Goal: Task Accomplishment & Management: Complete application form

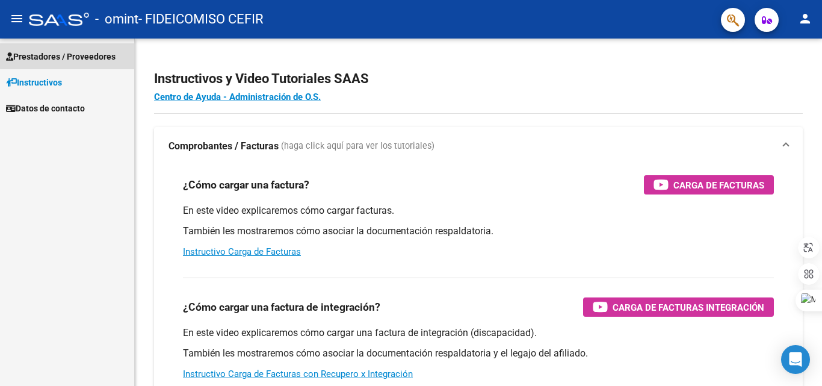
click at [100, 55] on span "Prestadores / Proveedores" at bounding box center [61, 56] width 110 height 13
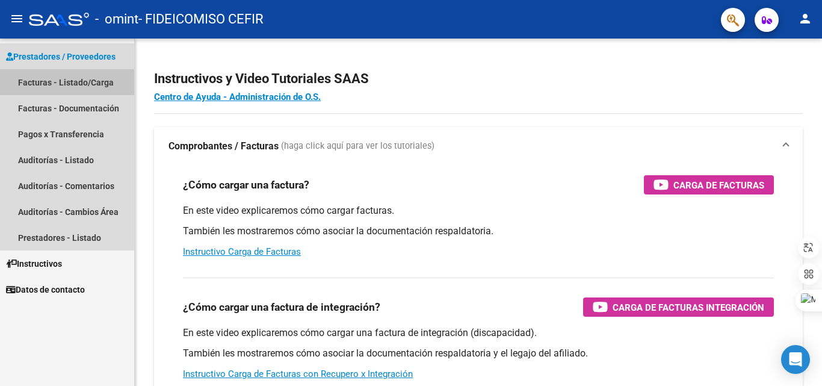
click at [55, 75] on link "Facturas - Listado/Carga" at bounding box center [67, 82] width 134 height 26
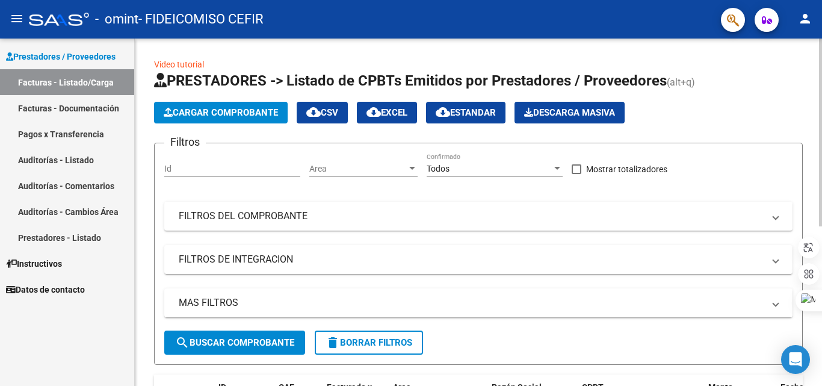
click at [230, 111] on span "Cargar Comprobante" at bounding box center [221, 112] width 114 height 11
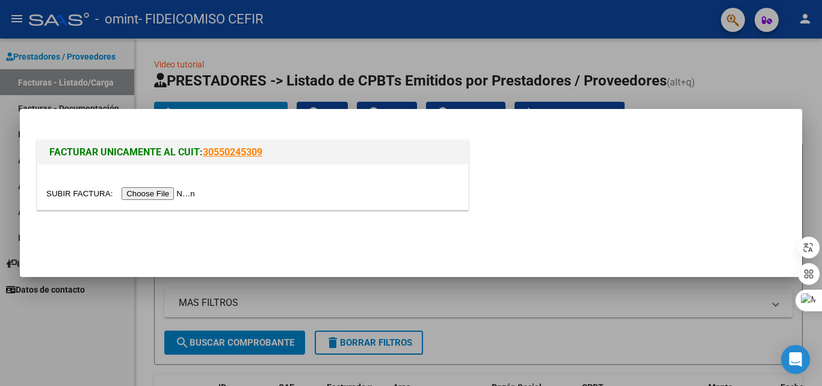
click at [191, 194] on input "file" at bounding box center [122, 193] width 152 height 13
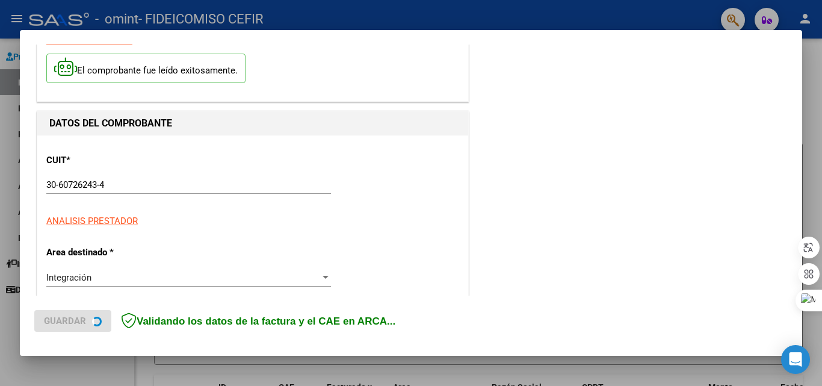
scroll to position [120, 0]
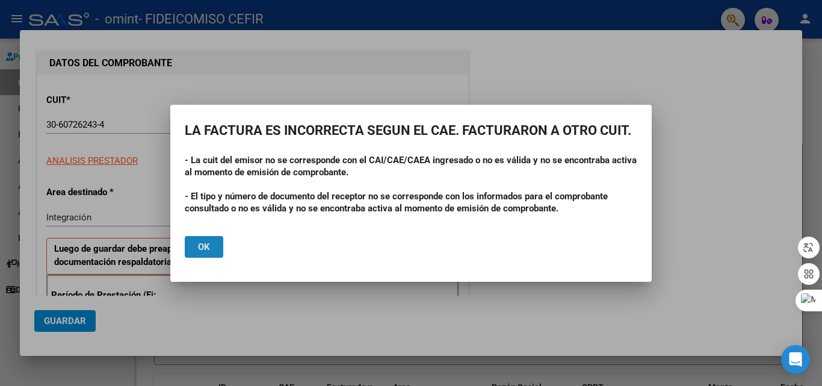
click at [207, 251] on span "Ok" at bounding box center [204, 246] width 12 height 11
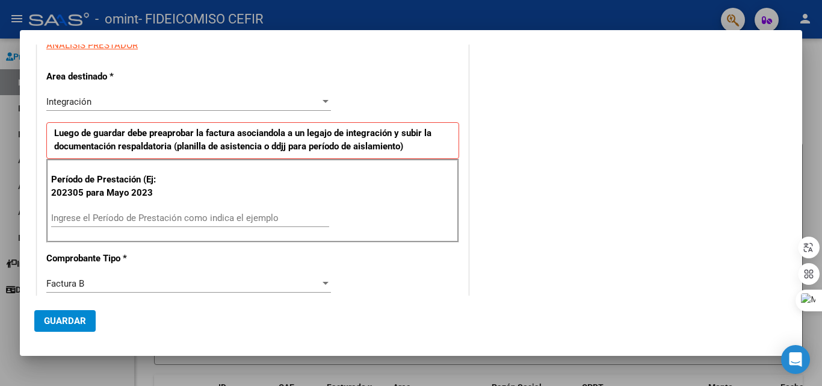
scroll to position [241, 0]
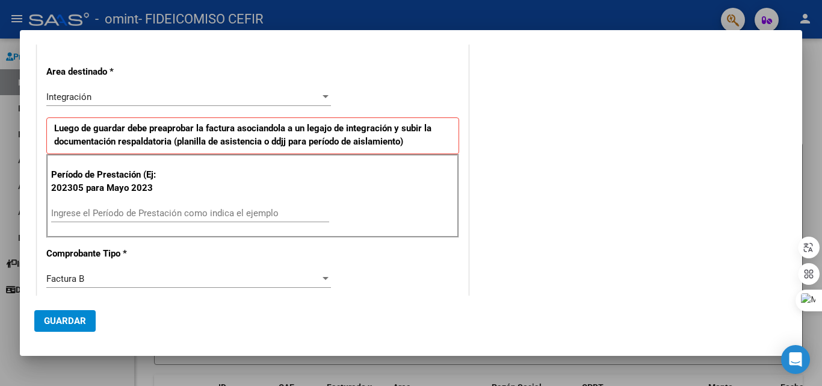
click at [126, 211] on input "Ingrese el Período de Prestación como indica el ejemplo" at bounding box center [190, 213] width 278 height 11
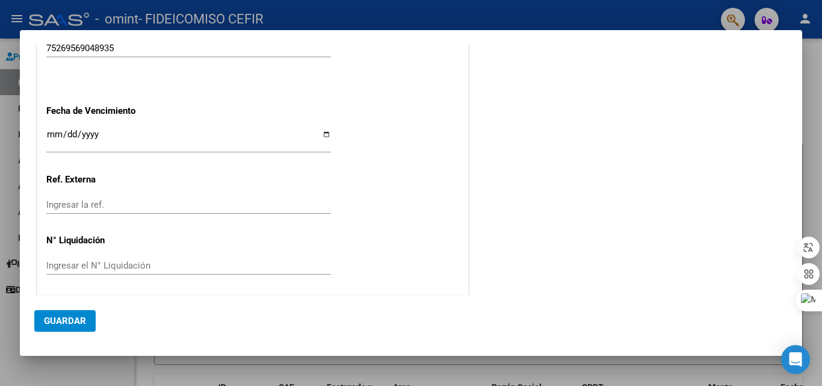
scroll to position [786, 0]
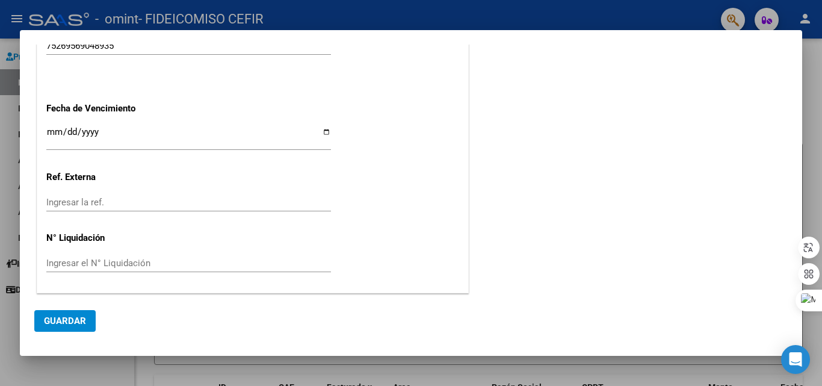
type input "202506"
click at [73, 317] on span "Guardar" at bounding box center [65, 320] width 42 height 11
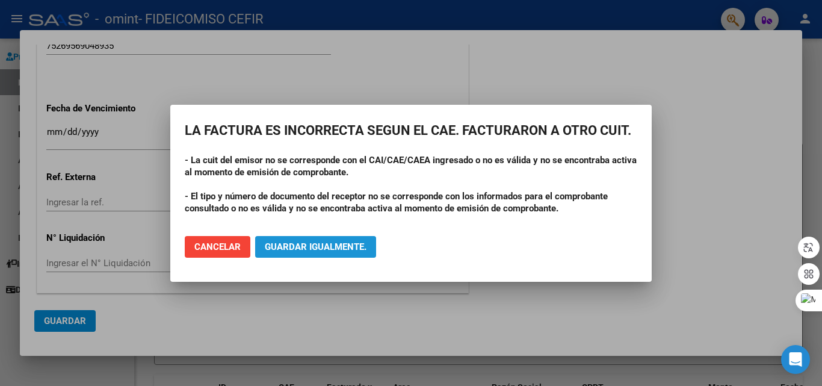
click at [351, 253] on button "Guardar igualmente." at bounding box center [315, 247] width 121 height 22
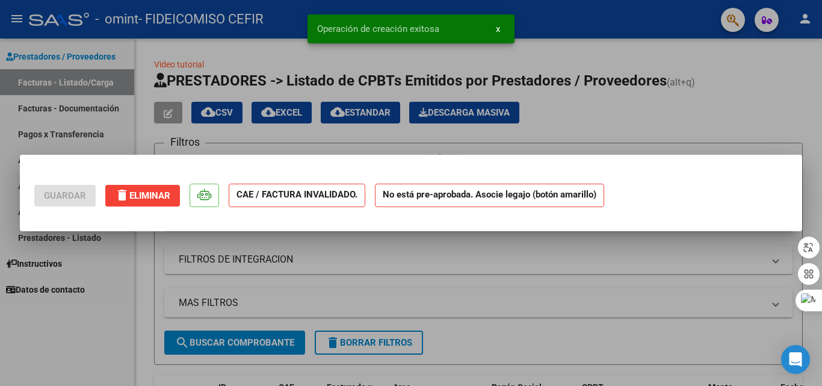
scroll to position [0, 0]
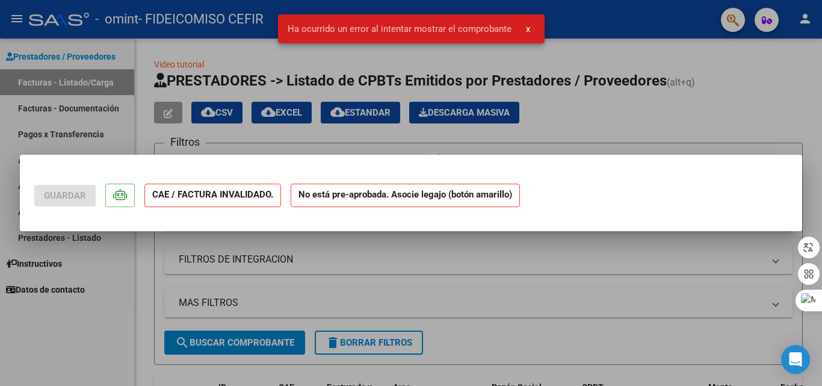
click at [523, 28] on button "x" at bounding box center [528, 29] width 23 height 22
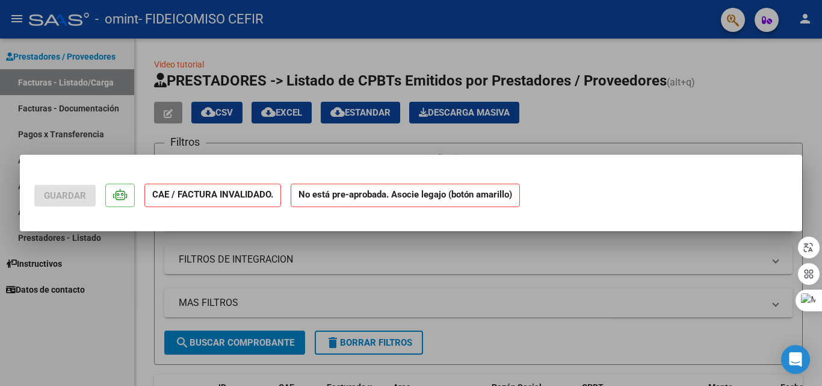
click at [504, 262] on div at bounding box center [411, 193] width 822 height 386
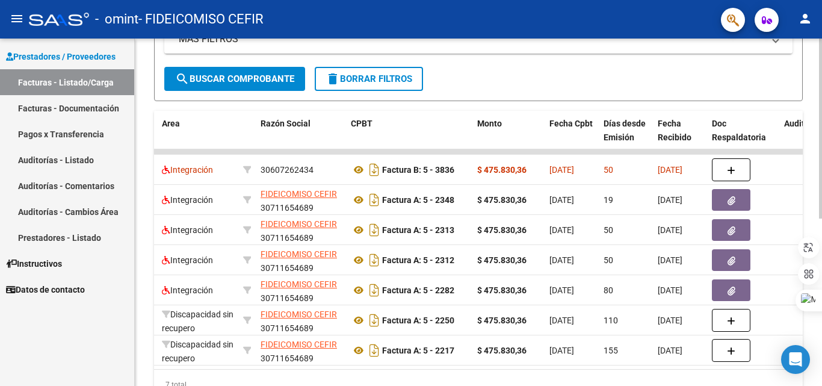
scroll to position [0, 504]
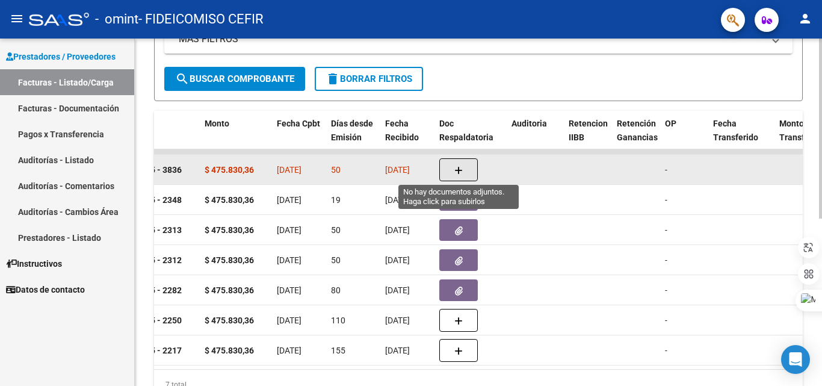
click at [465, 161] on button "button" at bounding box center [458, 169] width 39 height 23
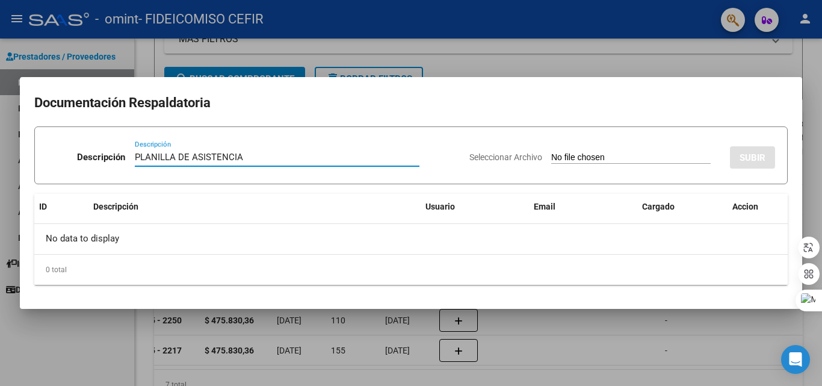
type input "PLANILLA DE ASISTENCIA"
click at [580, 157] on input "Seleccionar Archivo" at bounding box center [631, 157] width 160 height 11
type input "C:\fakepath\SAIE ASISTENCIA JUNIO.pdf"
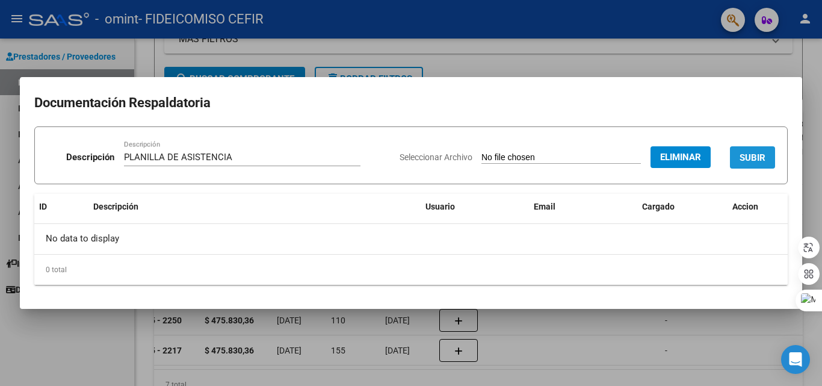
click at [763, 158] on span "SUBIR" at bounding box center [753, 157] width 26 height 11
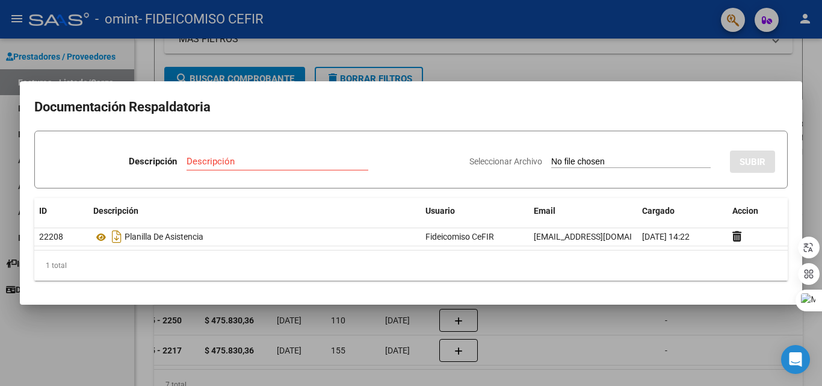
click at [656, 40] on div at bounding box center [411, 193] width 822 height 386
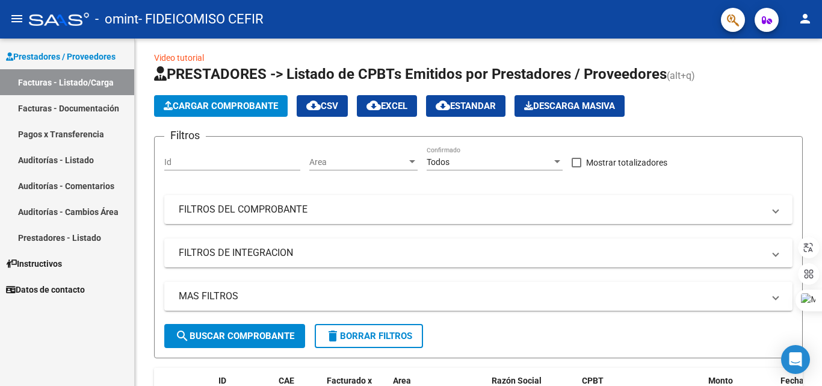
scroll to position [0, 0]
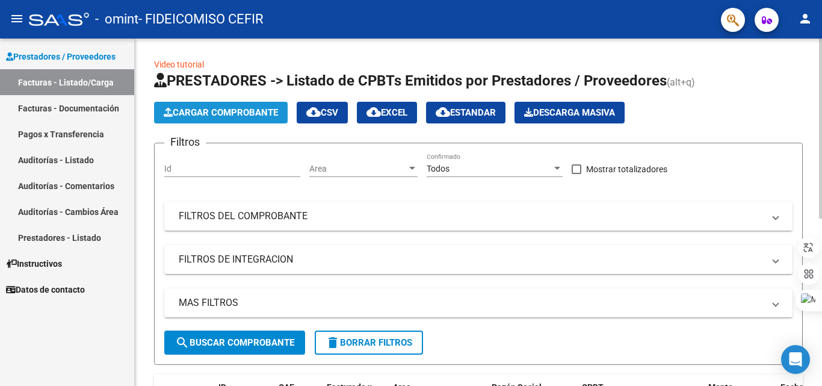
click at [222, 107] on span "Cargar Comprobante" at bounding box center [221, 112] width 114 height 11
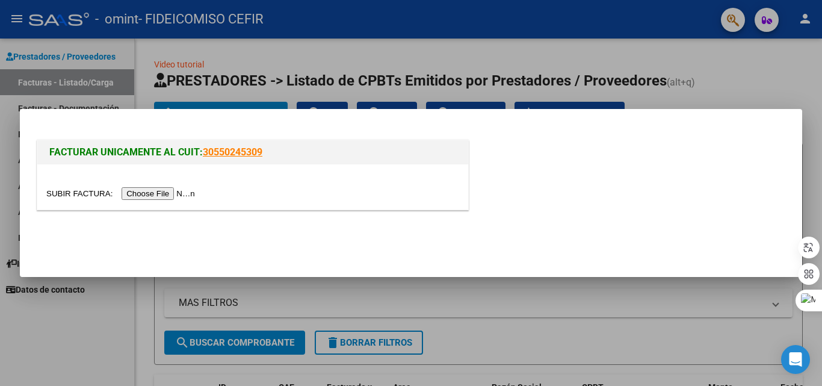
click at [160, 190] on input "file" at bounding box center [122, 193] width 152 height 13
click at [504, 330] on div at bounding box center [411, 193] width 822 height 386
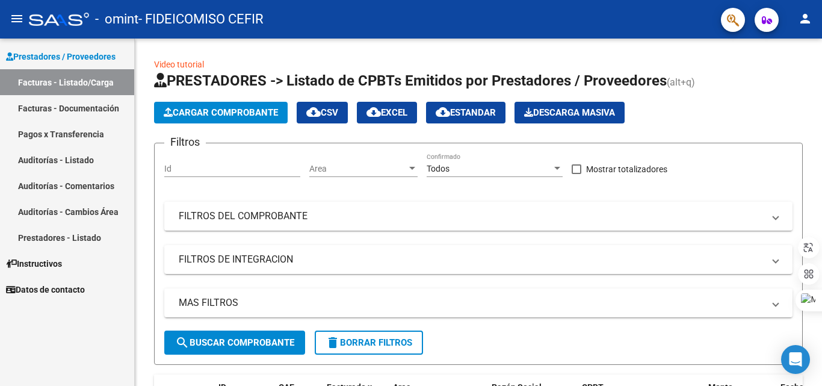
click at [78, 108] on link "Facturas - Documentación" at bounding box center [67, 108] width 134 height 26
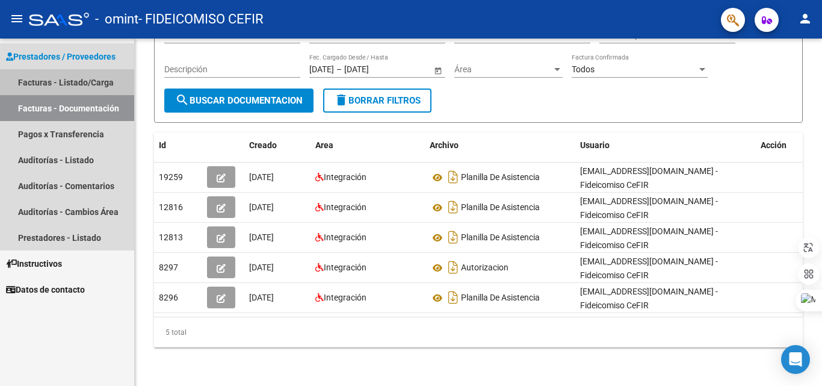
click at [85, 84] on link "Facturas - Listado/Carga" at bounding box center [67, 82] width 134 height 26
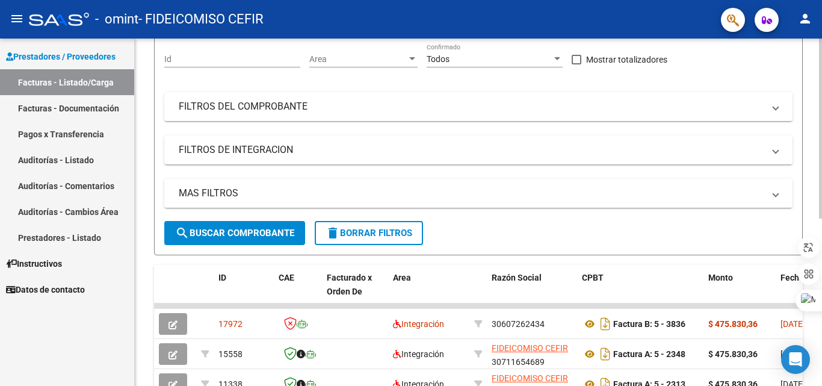
scroll to position [181, 0]
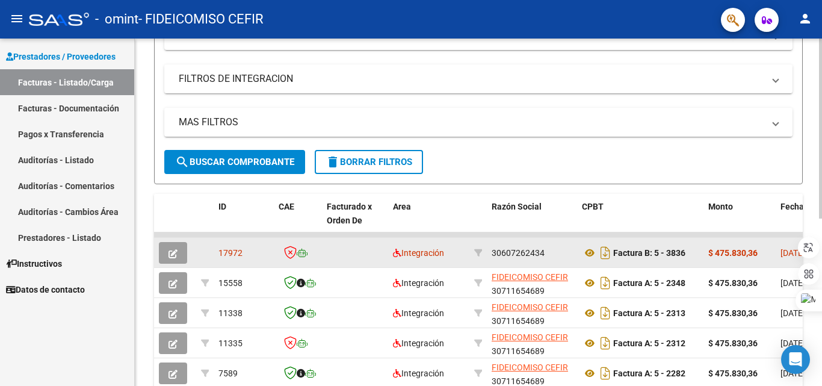
click at [170, 249] on icon "button" at bounding box center [173, 253] width 9 height 9
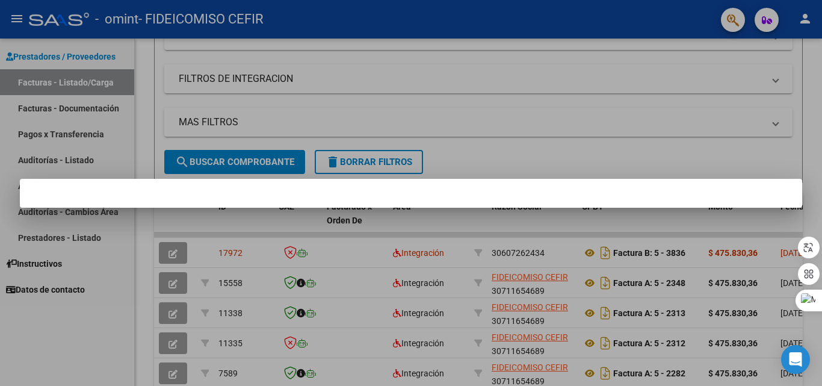
click at [589, 118] on div at bounding box center [411, 193] width 822 height 386
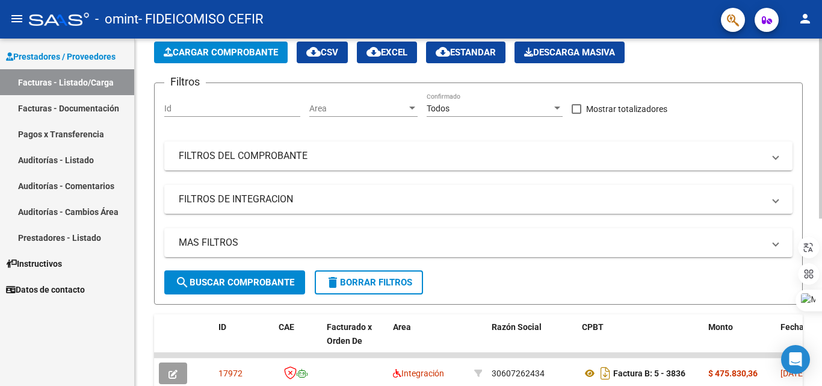
scroll to position [0, 0]
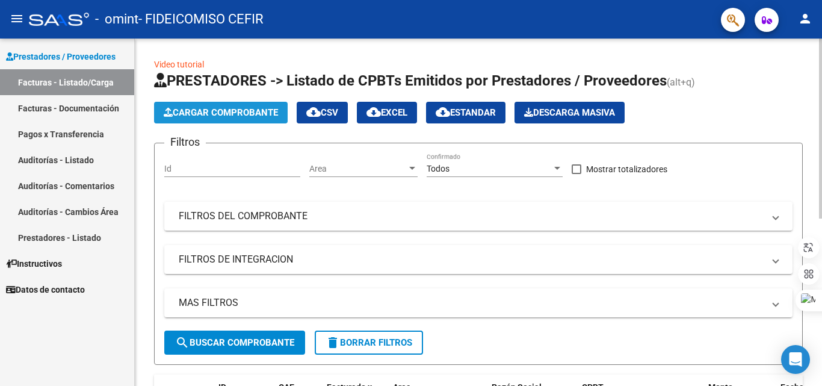
click at [247, 108] on span "Cargar Comprobante" at bounding box center [221, 112] width 114 height 11
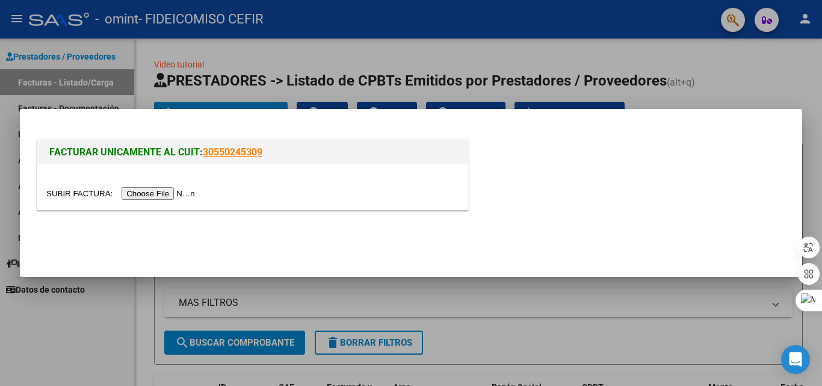
click at [130, 195] on input "file" at bounding box center [122, 193] width 152 height 13
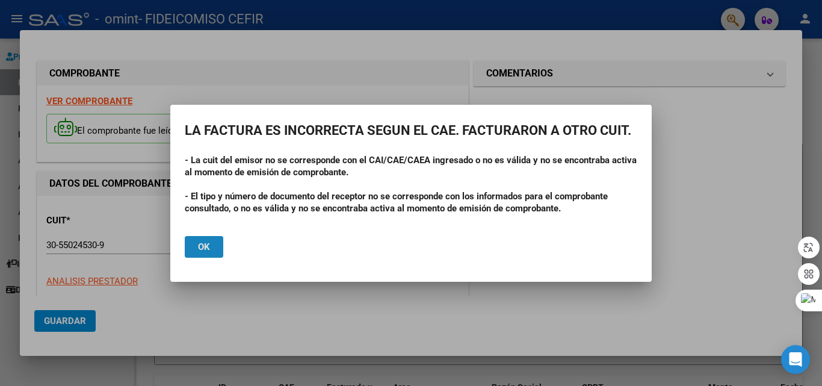
click at [203, 247] on span "Ok" at bounding box center [204, 246] width 12 height 11
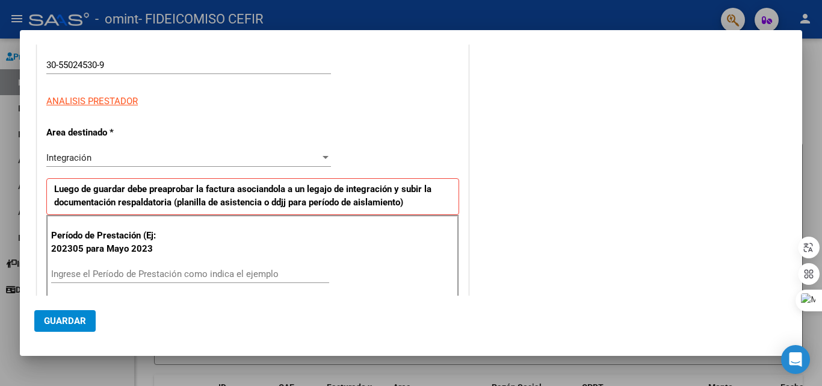
scroll to position [181, 0]
click at [212, 152] on div "Integración" at bounding box center [183, 157] width 274 height 11
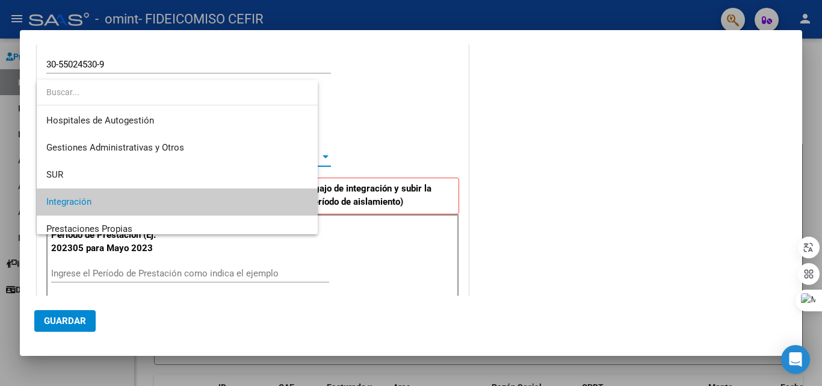
scroll to position [45, 0]
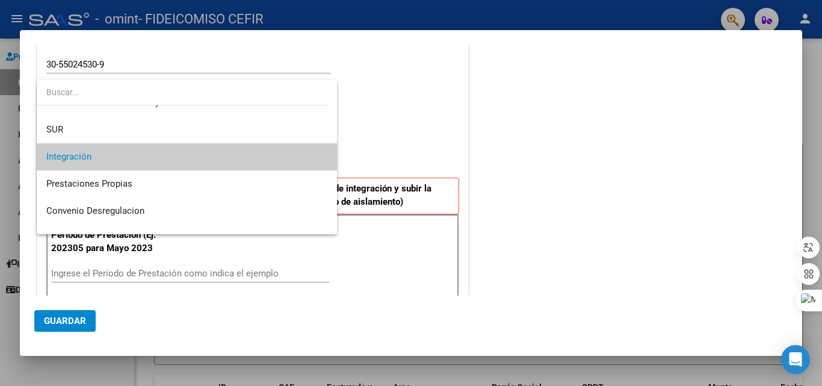
click at [215, 151] on span "Integración" at bounding box center [186, 156] width 281 height 27
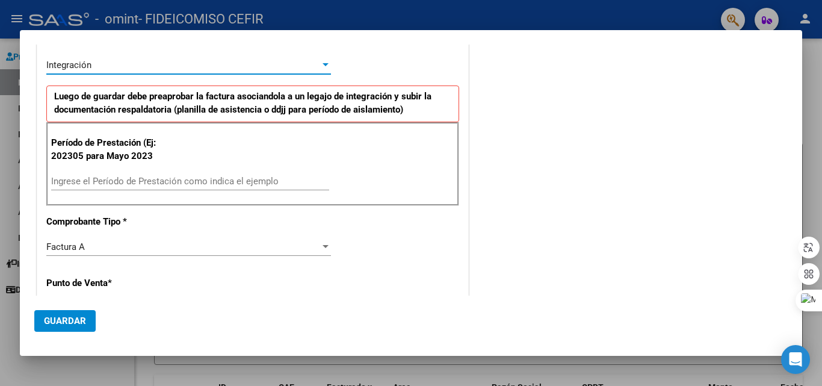
scroll to position [301, 0]
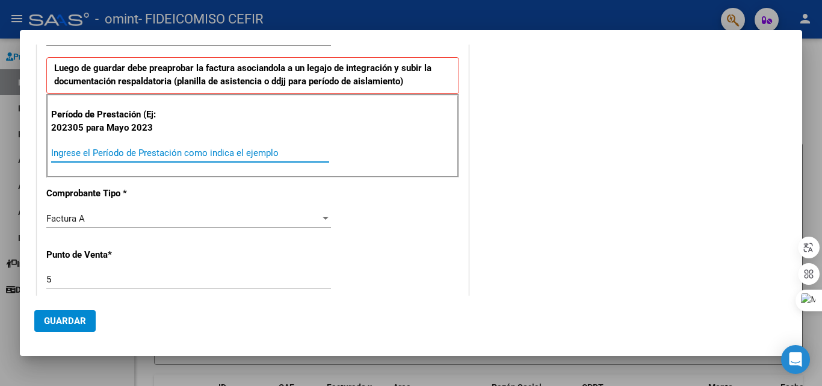
click at [129, 148] on input "Ingrese el Período de Prestación como indica el ejemplo" at bounding box center [190, 152] width 278 height 11
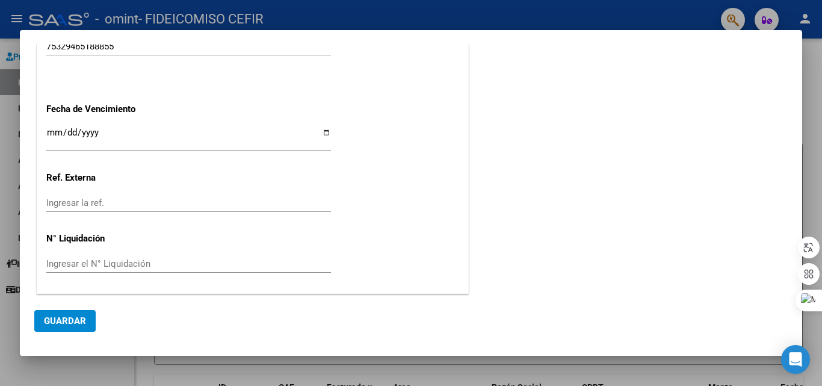
scroll to position [786, 0]
type input "202506"
click at [58, 329] on button "Guardar" at bounding box center [64, 321] width 61 height 22
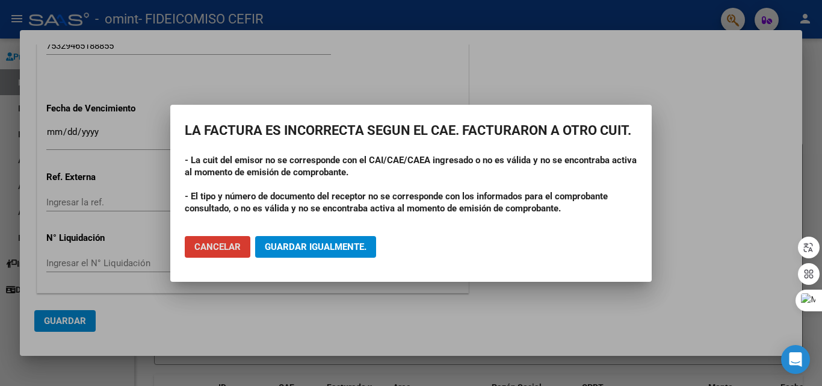
click at [334, 248] on span "Guardar igualmente." at bounding box center [316, 246] width 102 height 11
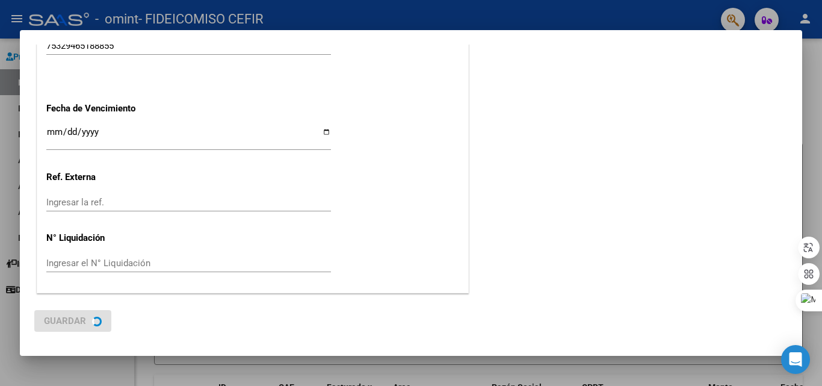
scroll to position [0, 0]
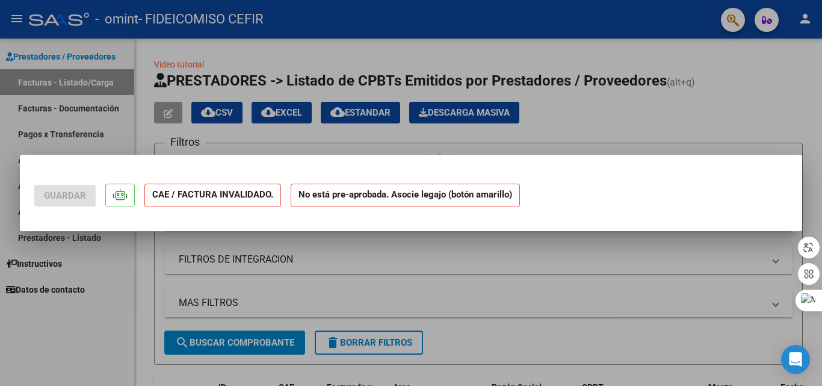
click at [742, 88] on div at bounding box center [411, 193] width 822 height 386
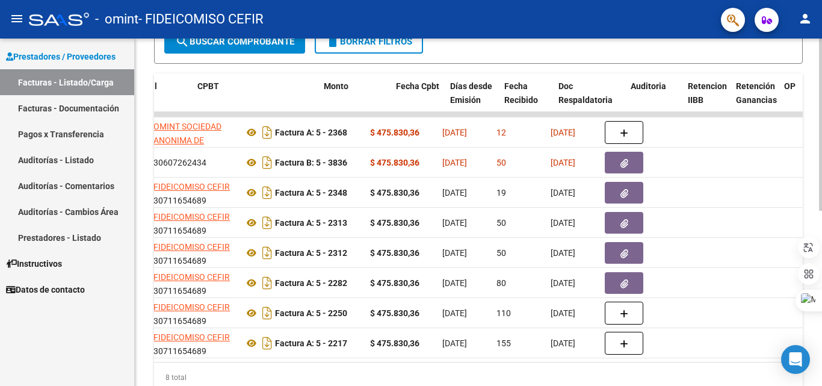
scroll to position [0, 497]
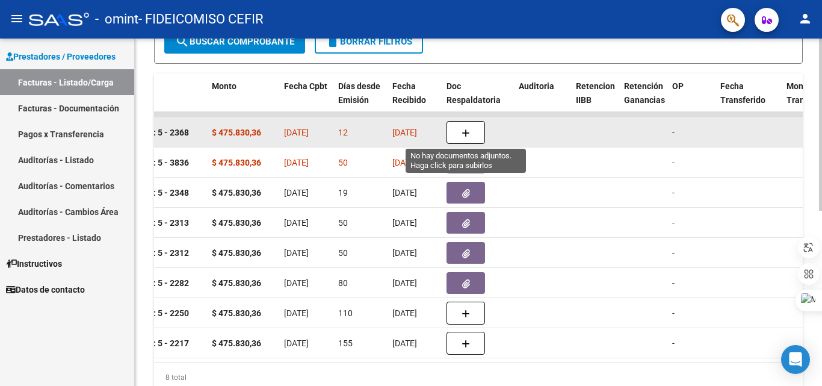
click at [463, 131] on icon "button" at bounding box center [466, 133] width 8 height 9
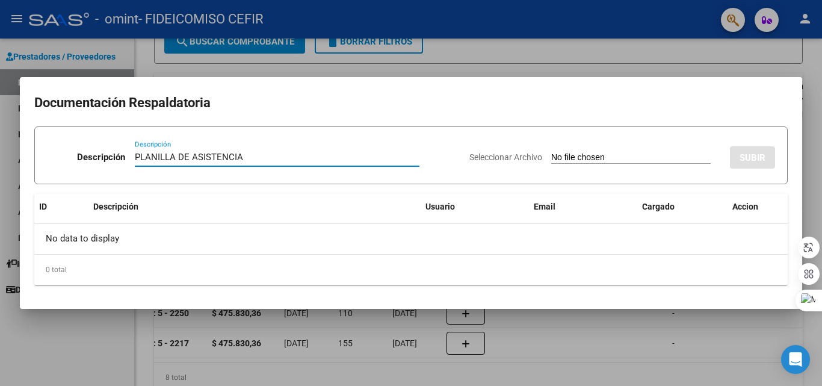
type input "PLANILLA DE ASISTENCIA"
click at [641, 151] on div "Seleccionar Archivo SUBIR" at bounding box center [623, 155] width 306 height 37
click at [617, 157] on input "Seleccionar Archivo" at bounding box center [631, 157] width 160 height 11
type input "C:\fakepath\SAIE ASISTENCIA JUNIO.pdf"
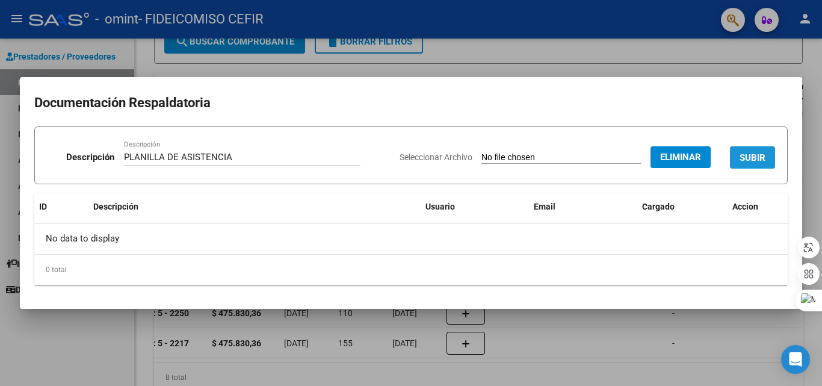
click at [755, 155] on span "SUBIR" at bounding box center [753, 157] width 26 height 11
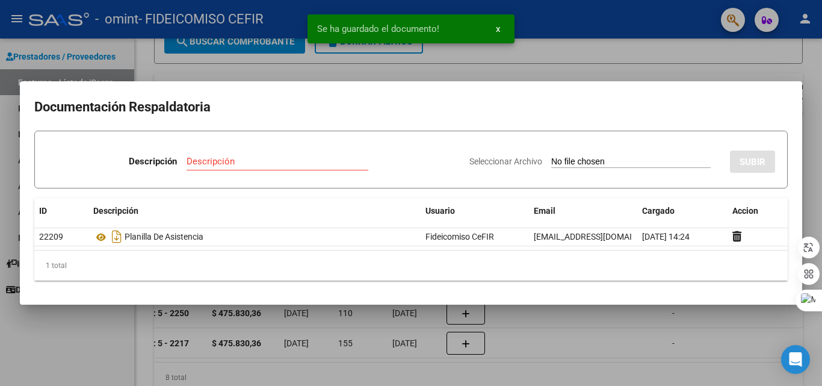
click at [613, 25] on div at bounding box center [411, 193] width 822 height 386
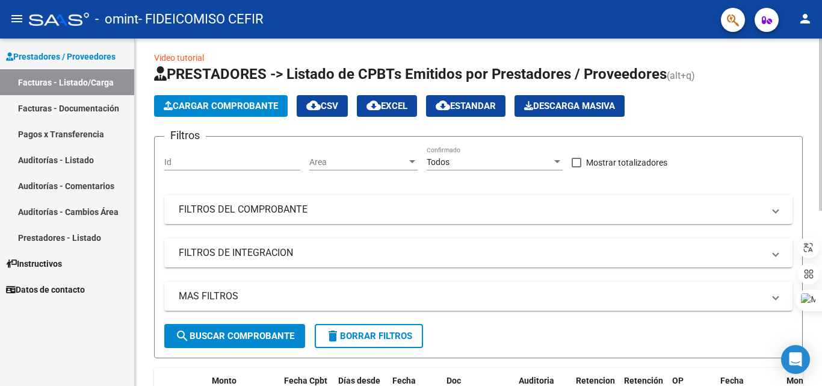
scroll to position [0, 0]
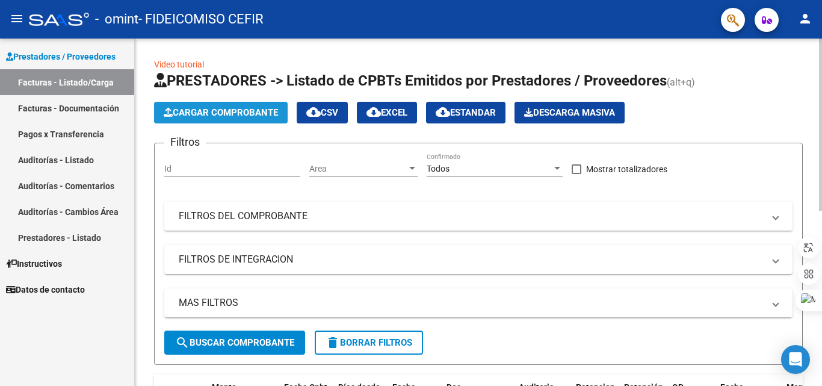
click at [241, 115] on span "Cargar Comprobante" at bounding box center [221, 112] width 114 height 11
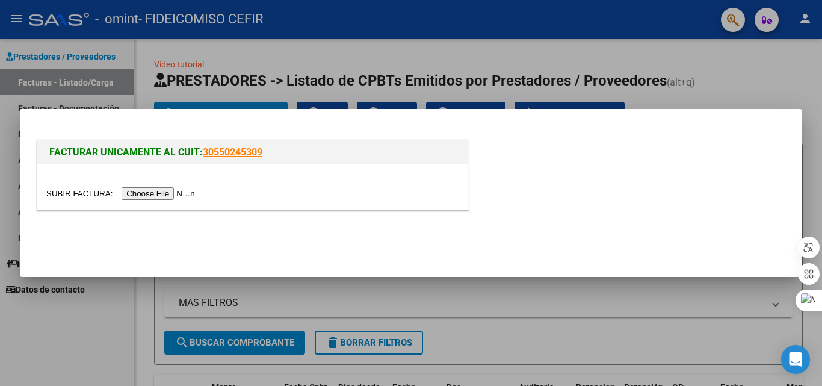
click at [151, 199] on input "file" at bounding box center [122, 193] width 152 height 13
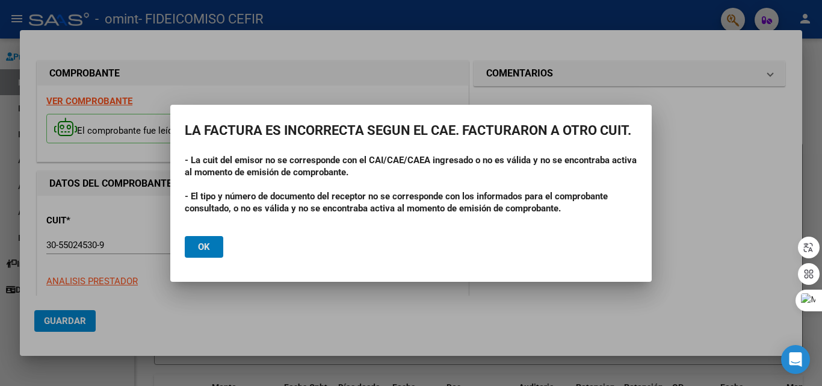
click at [210, 243] on button "Ok" at bounding box center [204, 247] width 39 height 22
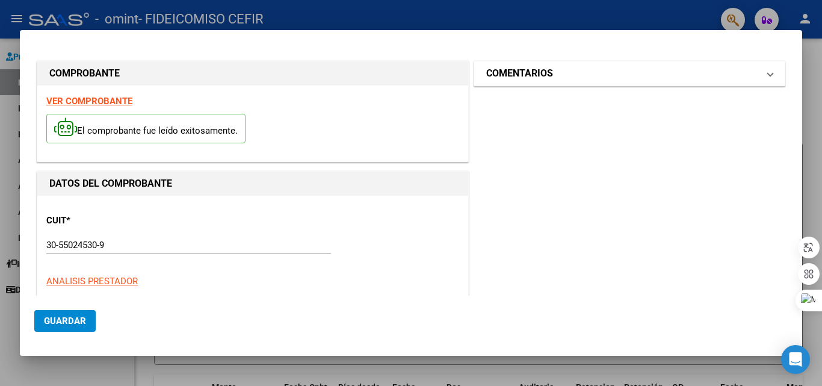
click at [715, 73] on mat-panel-title "COMENTARIOS" at bounding box center [622, 73] width 272 height 14
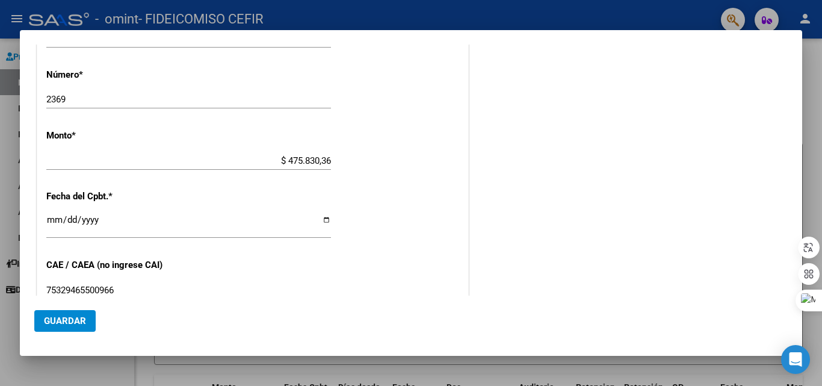
click at [66, 318] on span "Guardar" at bounding box center [65, 320] width 42 height 11
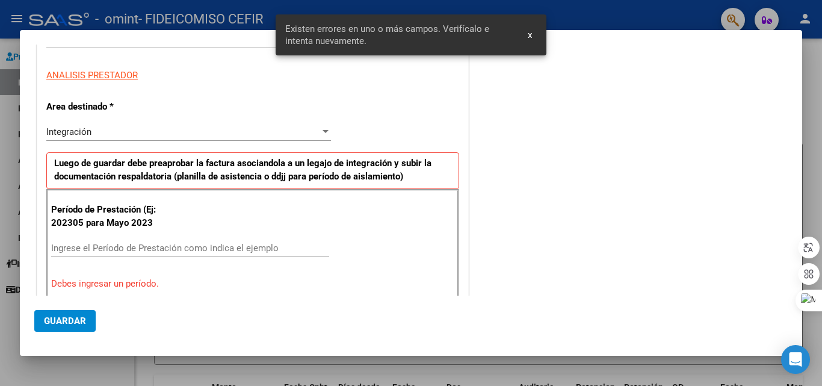
scroll to position [211, 0]
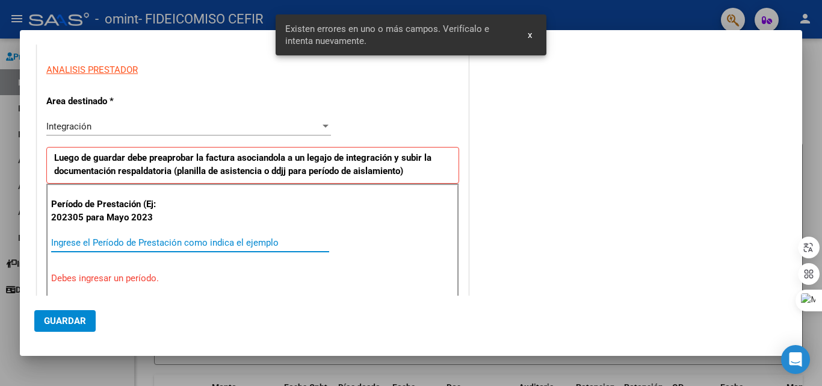
click at [129, 237] on input "Ingrese el Período de Prestación como indica el ejemplo" at bounding box center [190, 242] width 278 height 11
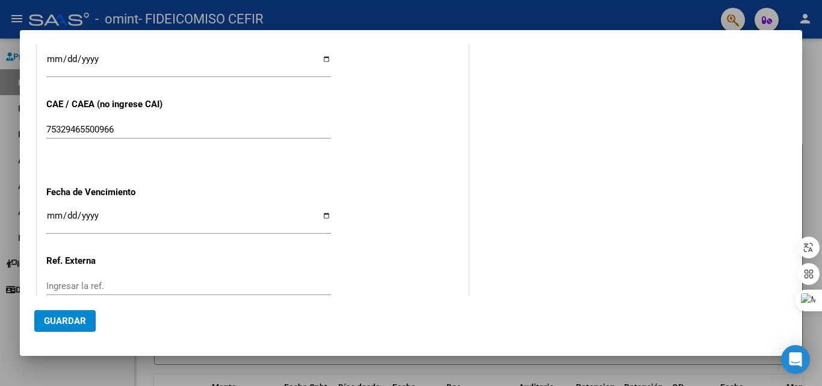
scroll to position [786, 0]
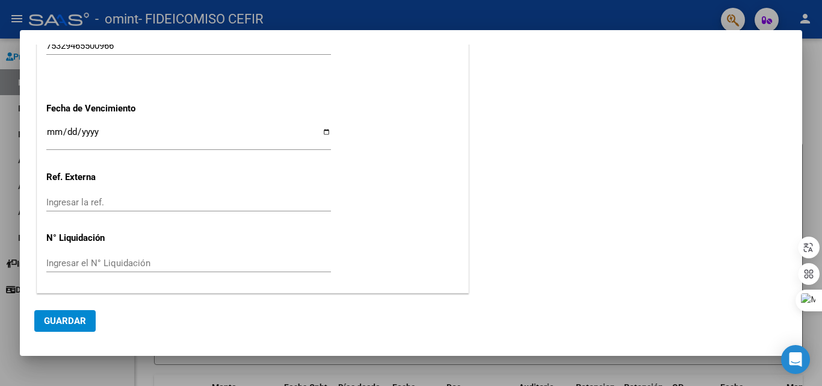
type input "202507"
click at [83, 311] on button "Guardar" at bounding box center [64, 321] width 61 height 22
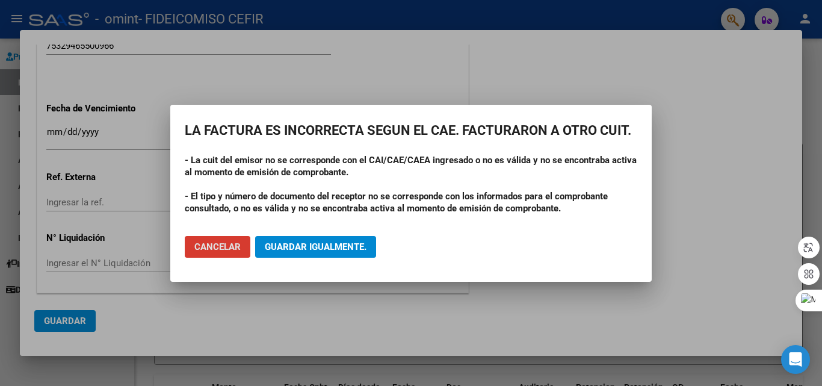
click at [304, 243] on span "Guardar igualmente." at bounding box center [316, 246] width 102 height 11
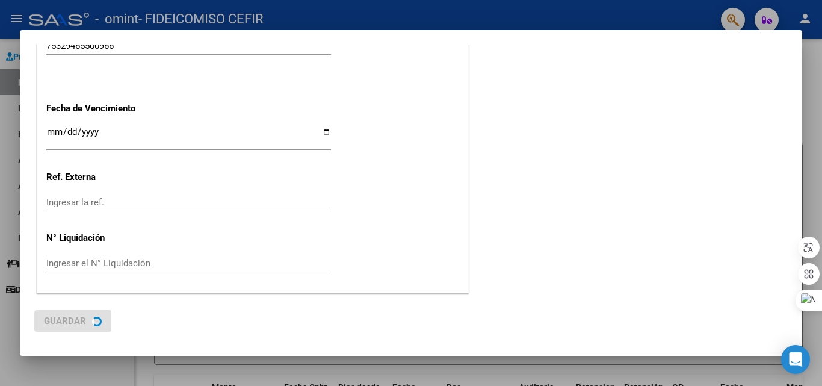
scroll to position [0, 0]
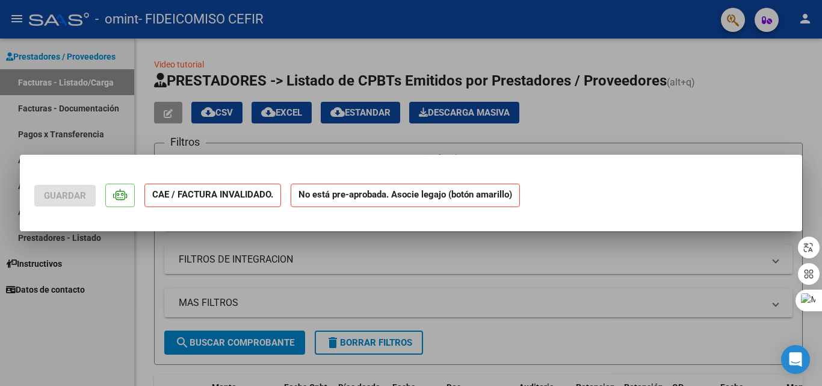
click at [553, 320] on div at bounding box center [411, 193] width 822 height 386
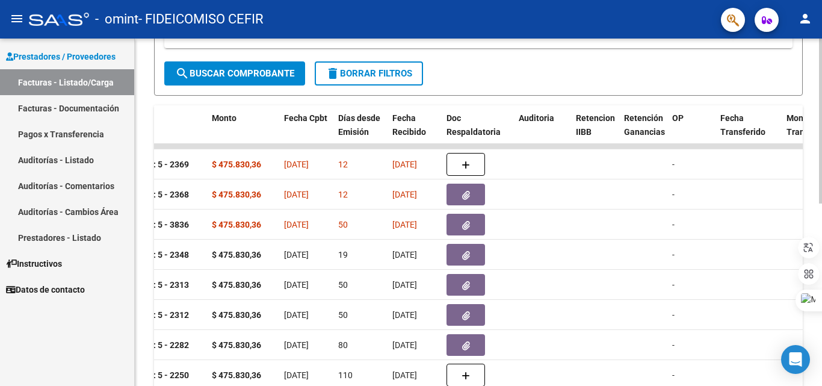
scroll to position [241, 0]
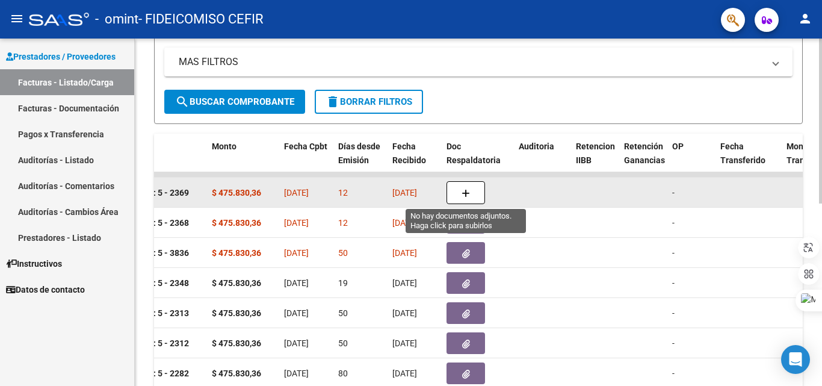
click at [473, 193] on button "button" at bounding box center [466, 192] width 39 height 23
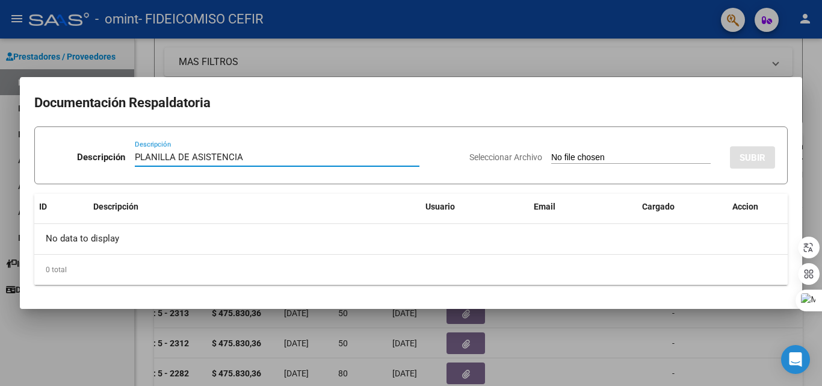
type input "PLANILLA DE ASISTENCIA"
drag, startPoint x: 636, startPoint y: 151, endPoint x: 624, endPoint y: 154, distance: 12.4
click at [636, 151] on div "Seleccionar Archivo SUBIR" at bounding box center [623, 155] width 306 height 37
click at [625, 154] on input "Seleccionar Archivo" at bounding box center [631, 157] width 160 height 11
type input "C:\fakepath\SAIE ASISTENCIA [PERSON_NAME].pdf"
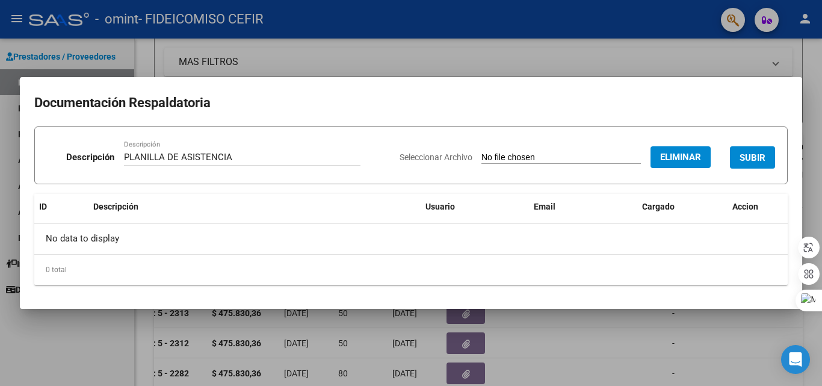
click at [740, 156] on span "SUBIR" at bounding box center [753, 157] width 26 height 11
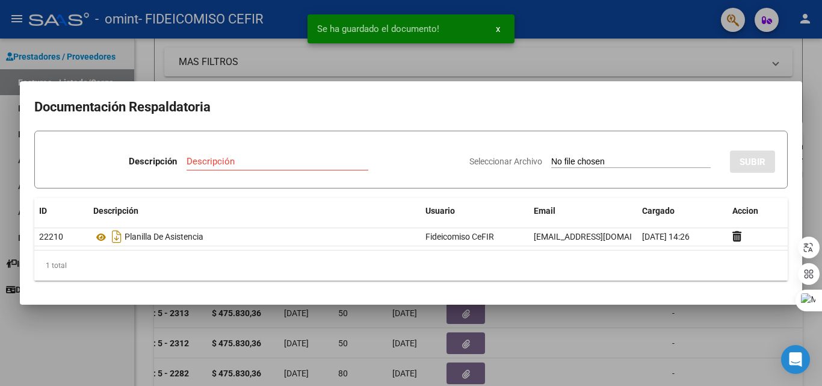
click at [677, 60] on div at bounding box center [411, 193] width 822 height 386
